Goal: Information Seeking & Learning: Learn about a topic

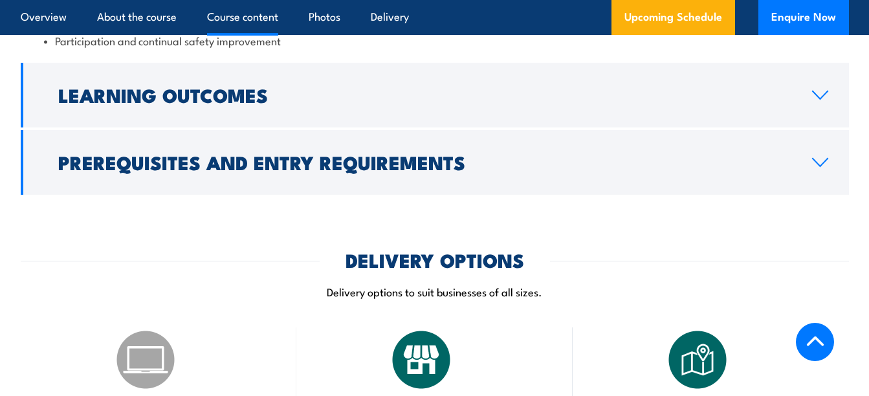
scroll to position [1331, 0]
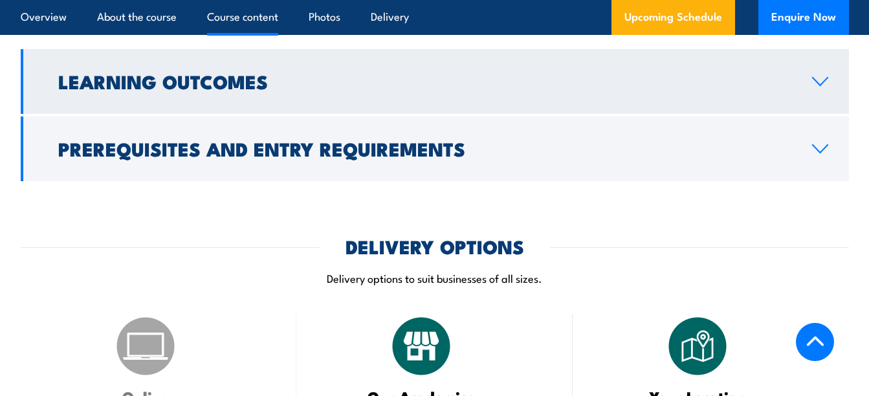
click at [817, 105] on link "Learning Outcomes" at bounding box center [435, 81] width 828 height 65
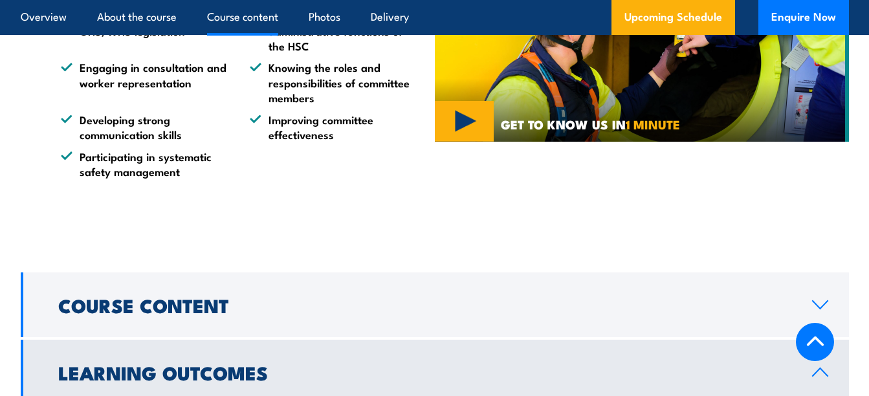
scroll to position [1050, 0]
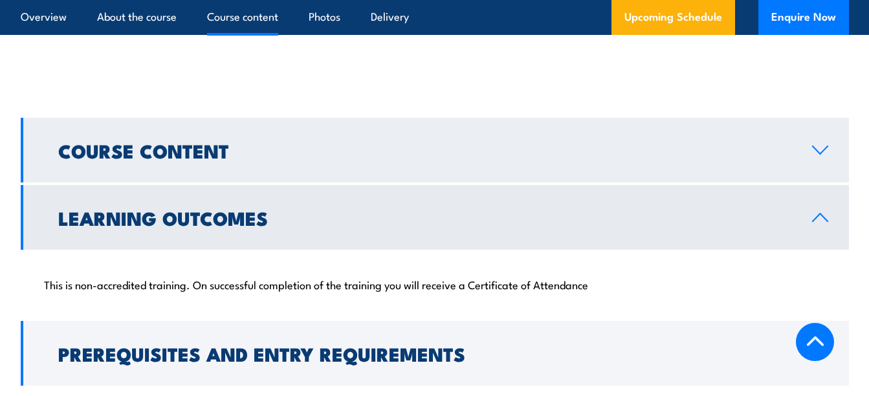
click at [324, 161] on link "Course Content" at bounding box center [435, 150] width 828 height 65
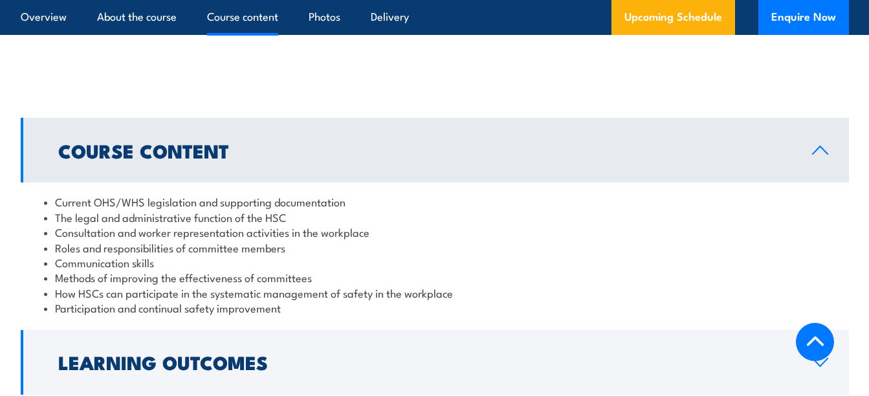
scroll to position [1115, 0]
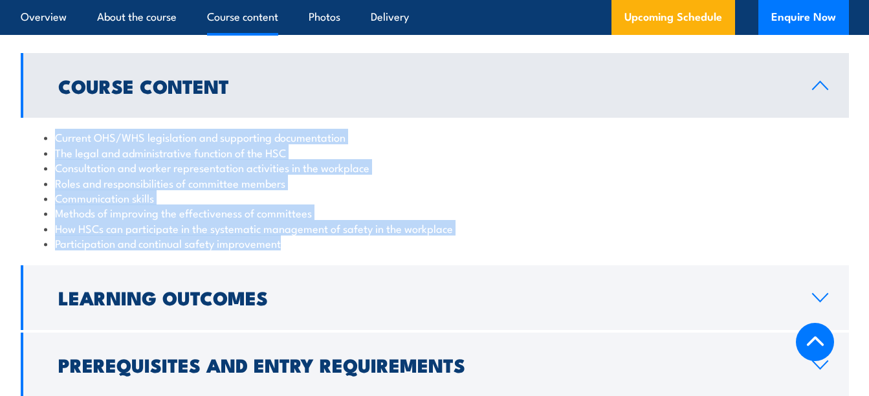
drag, startPoint x: 57, startPoint y: 137, endPoint x: 334, endPoint y: 240, distance: 296.0
click at [334, 240] on ul "Current OHS/WHS legislation and supporting documentation The legal and administ…" at bounding box center [435, 189] width 782 height 121
copy ul "Current OHS/WHS legislation and supporting documentation The legal and administ…"
click at [113, 157] on li "The legal and administrative function of the HSC" at bounding box center [435, 152] width 782 height 15
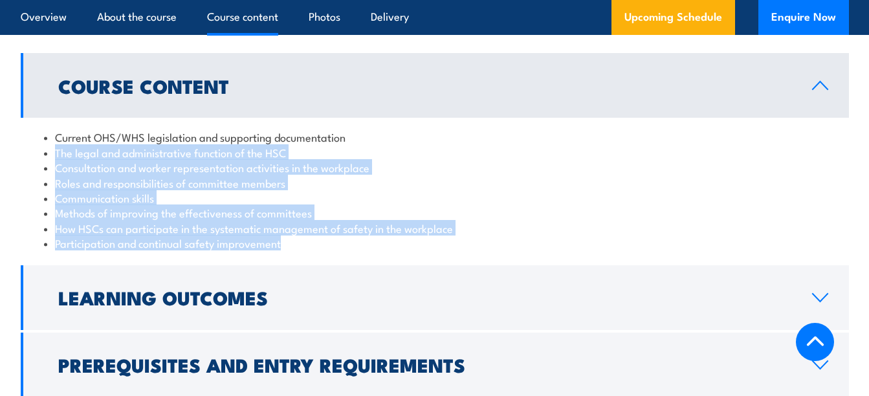
drag, startPoint x: 292, startPoint y: 241, endPoint x: 53, endPoint y: 152, distance: 255.3
click at [53, 152] on ul "Current OHS/WHS legislation and supporting documentation The legal and administ…" at bounding box center [435, 189] width 782 height 121
copy ul "The legal and administrative function of the HSC Consultation and worker repres…"
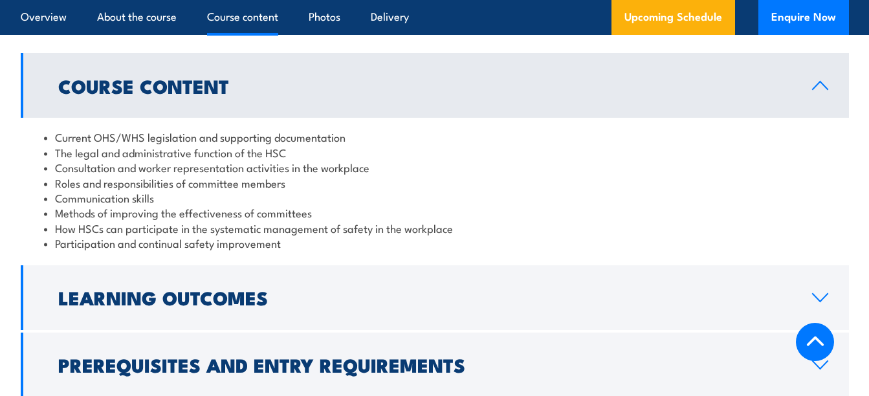
click at [346, 141] on li "Current OHS/WHS legislation and supporting documentation" at bounding box center [435, 136] width 782 height 15
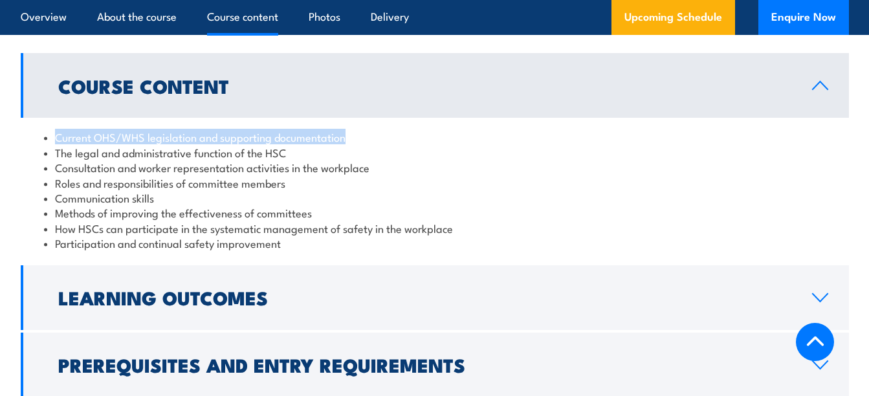
drag, startPoint x: 377, startPoint y: 142, endPoint x: 57, endPoint y: 140, distance: 319.6
click at [57, 140] on li "Current OHS/WHS legislation and supporting documentation" at bounding box center [435, 136] width 782 height 15
copy li "Current OHS/WHS legislation and supporting documentation"
